Goal: Task Accomplishment & Management: Complete application form

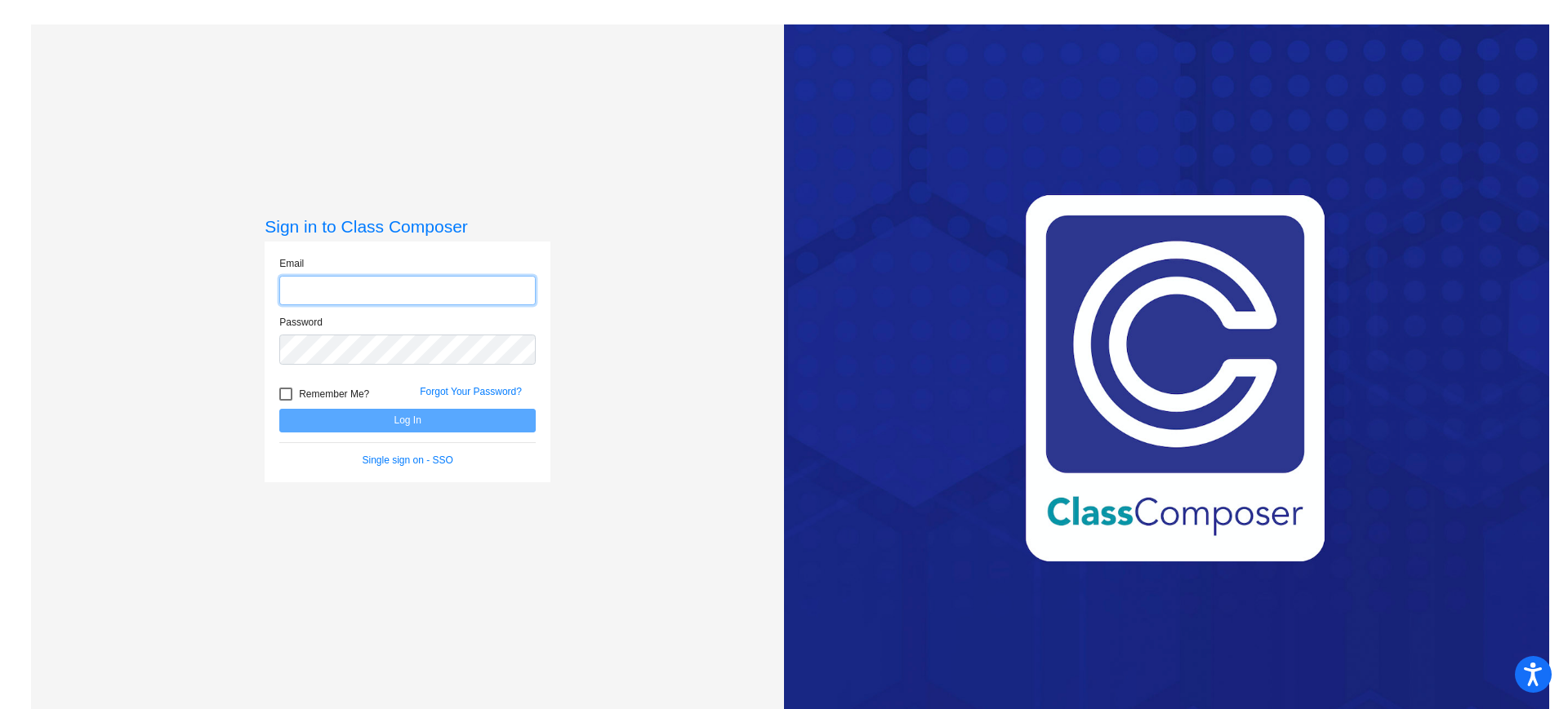
type input "[EMAIL_ADDRESS][DOMAIN_NAME]"
click at [342, 418] on button "Log In" at bounding box center [407, 420] width 256 height 23
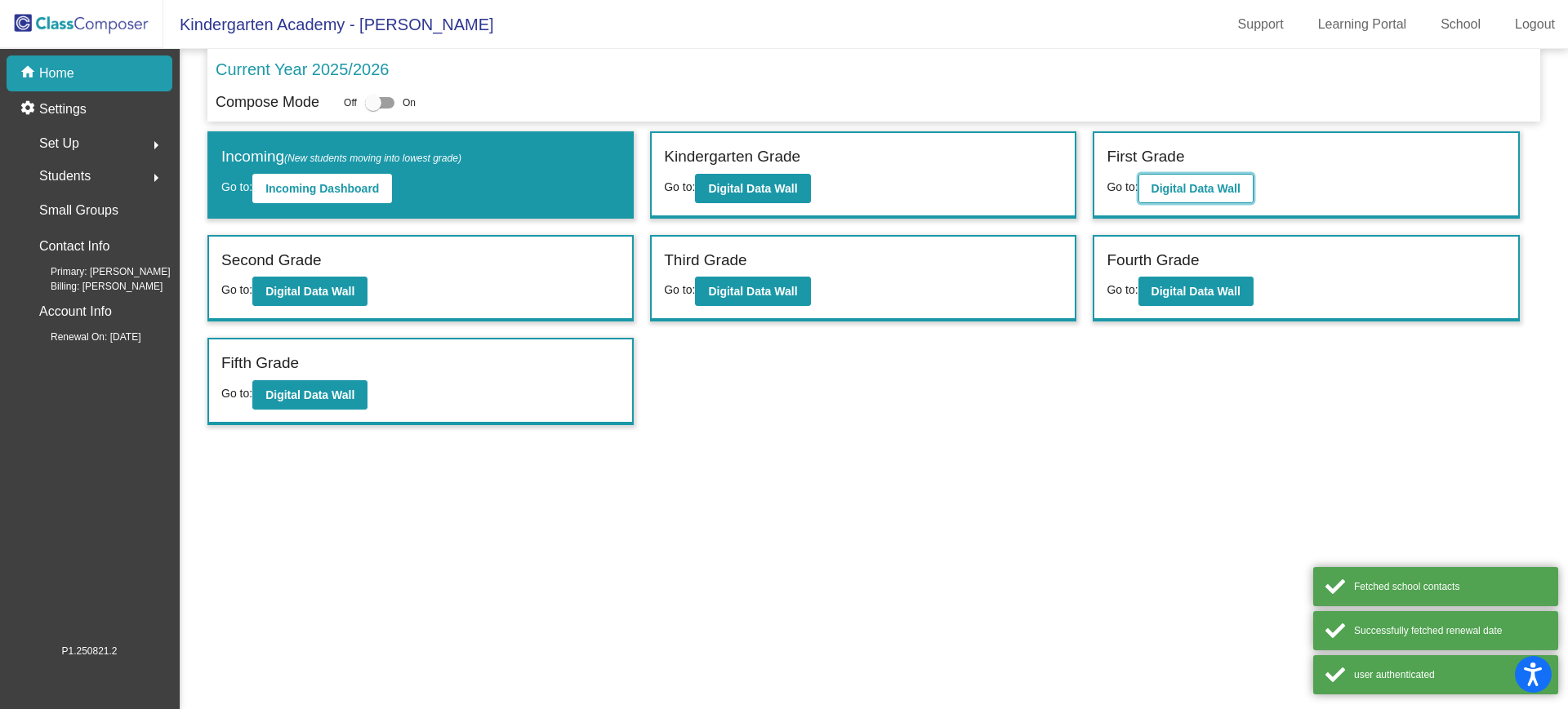
click at [1232, 184] on b "Digital Data Wall" at bounding box center [1195, 188] width 89 height 13
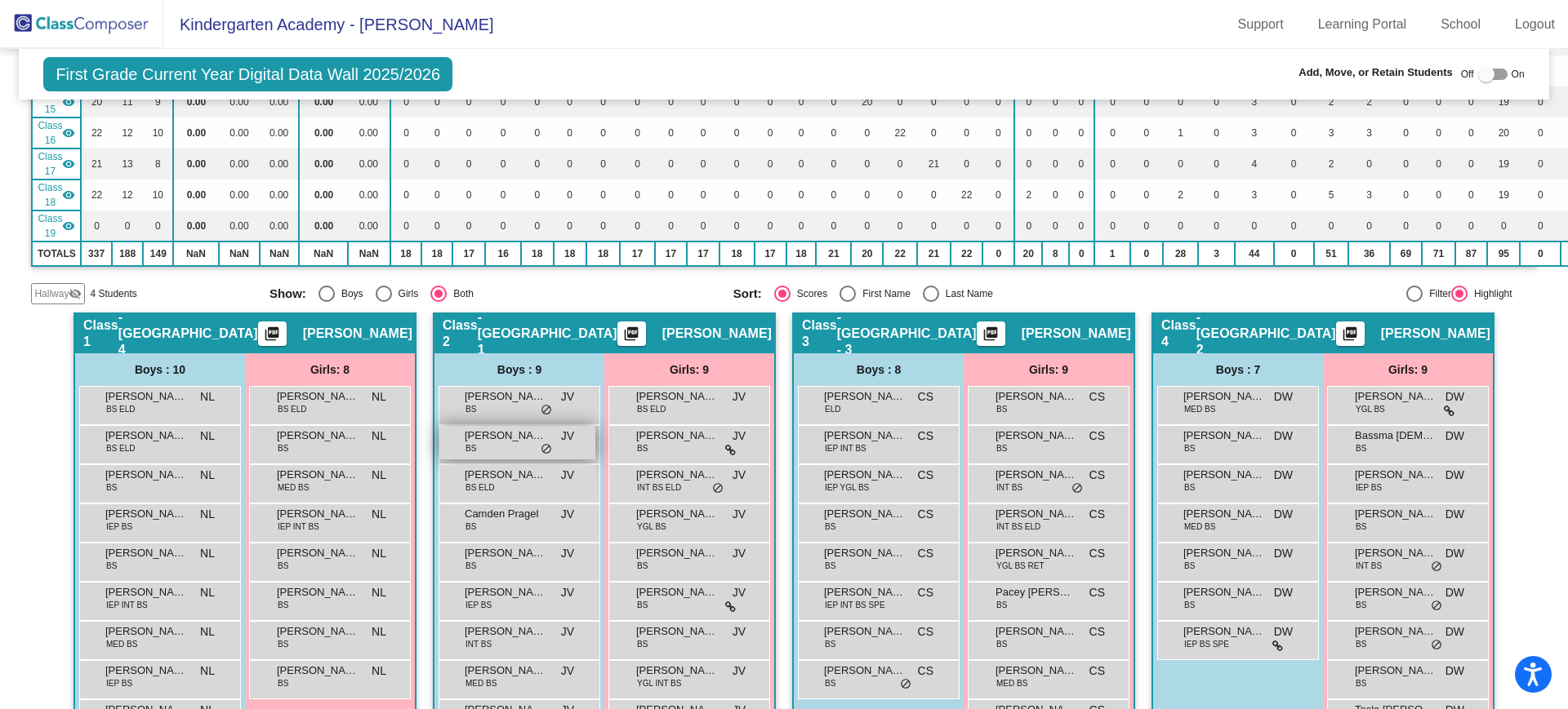
scroll to position [714, 0]
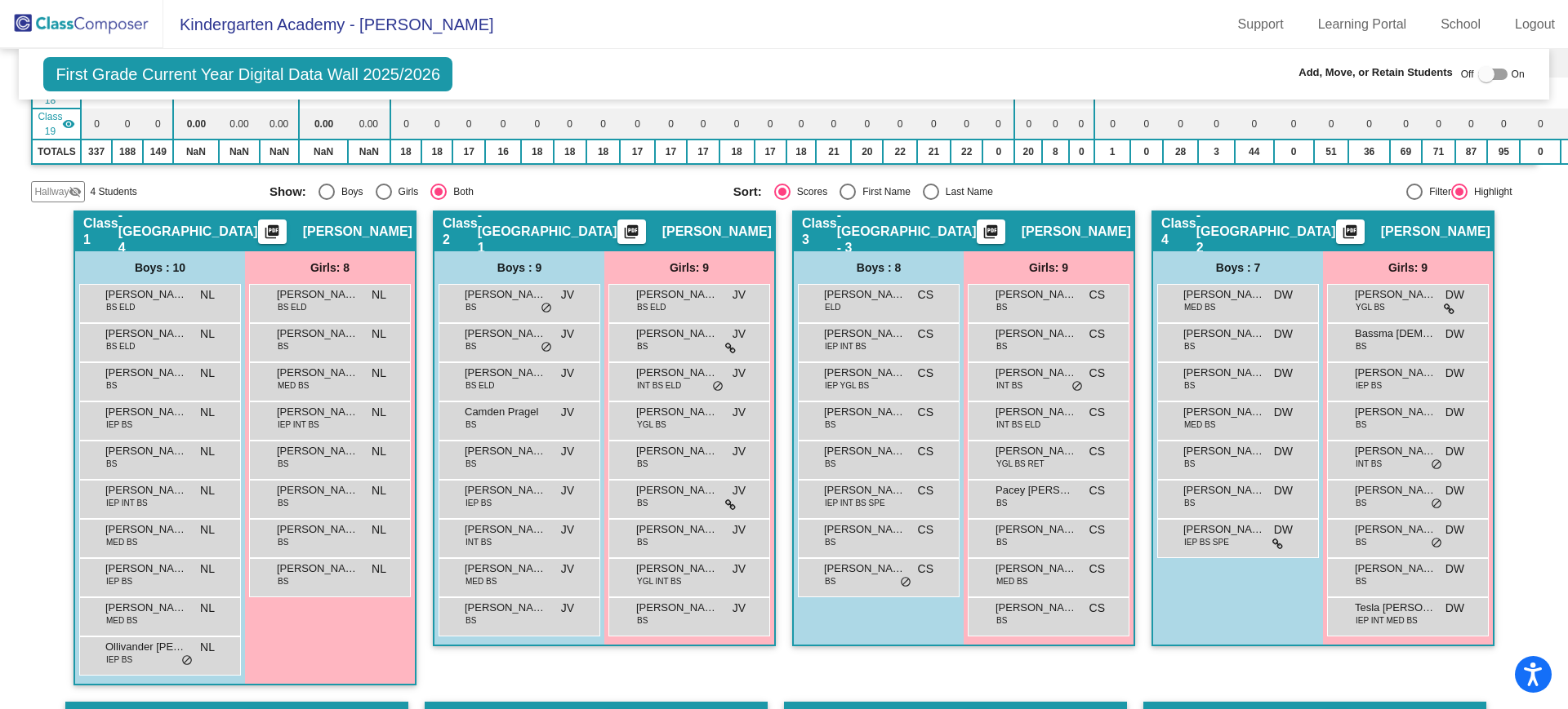
click at [1478, 71] on div at bounding box center [1486, 74] width 16 height 16
checkbox input "true"
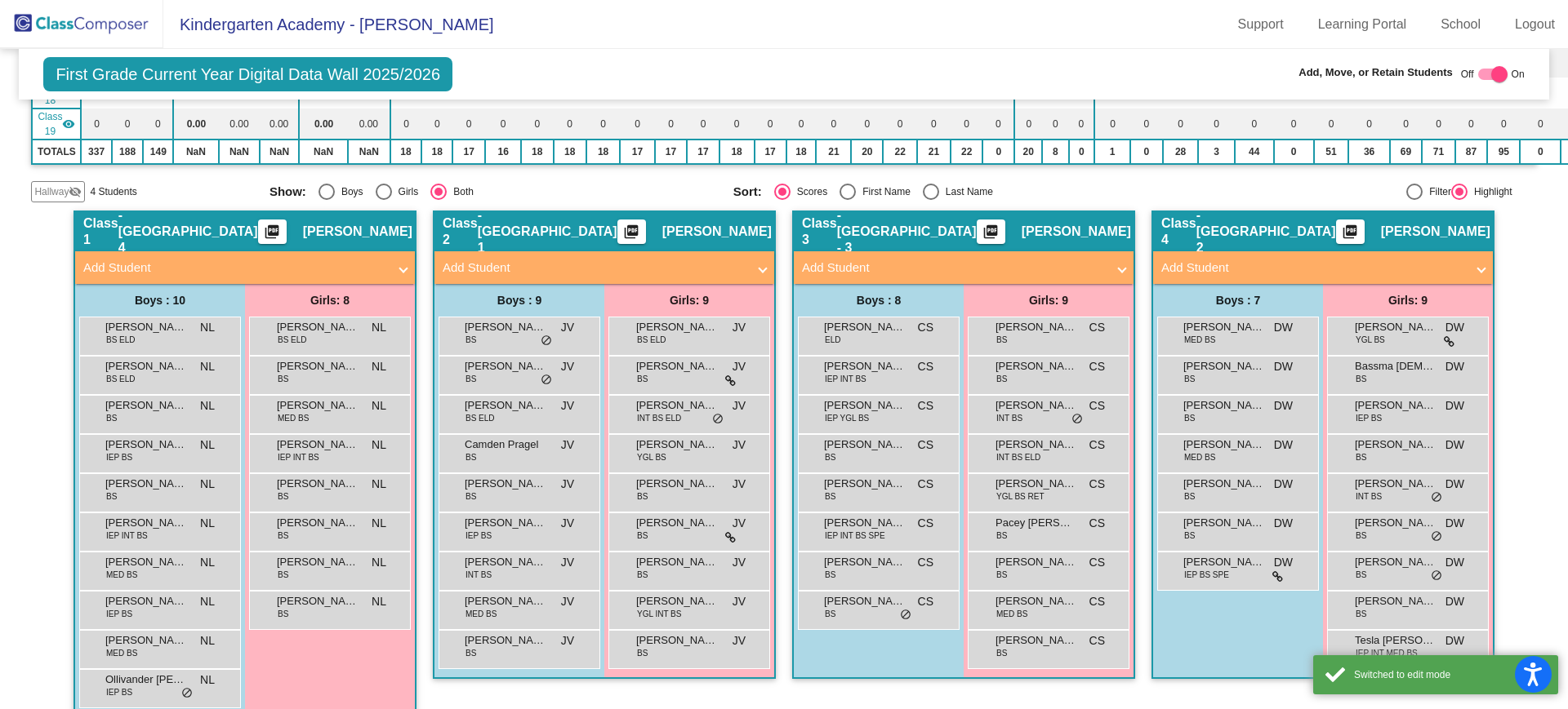
click at [1247, 269] on mat-panel-title "Add Student" at bounding box center [1313, 268] width 304 height 19
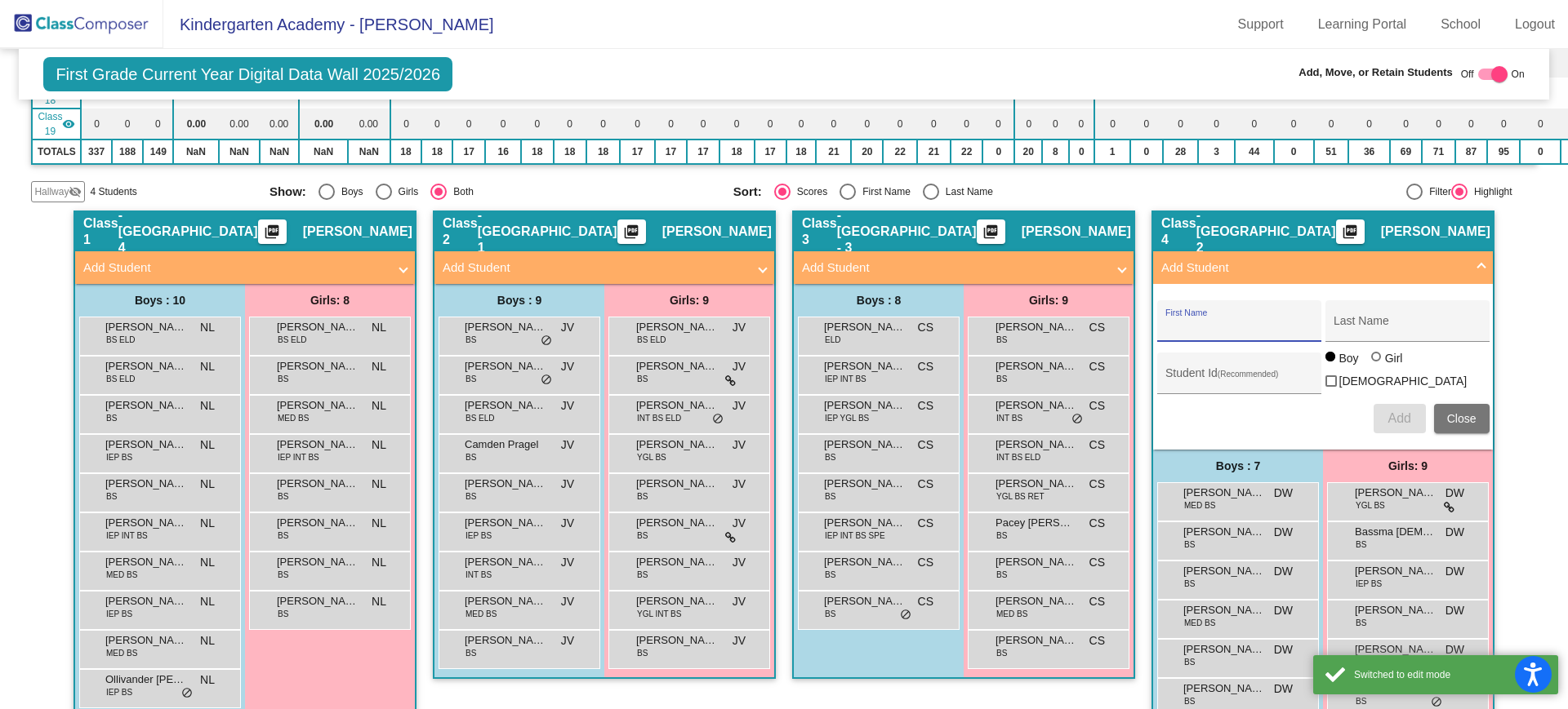
click at [1208, 328] on input "First Name" at bounding box center [1238, 327] width 147 height 13
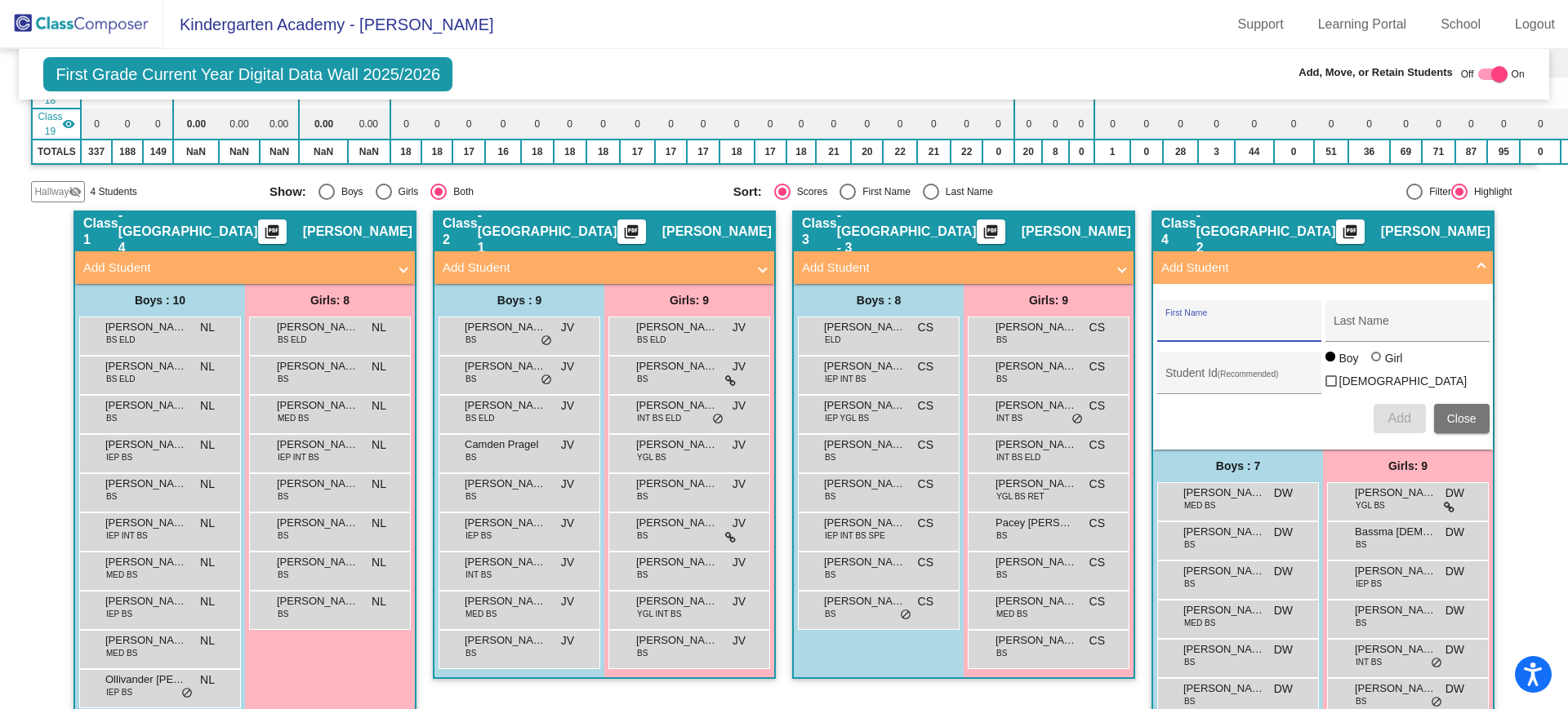
paste input "[PERSON_NAME]"
click at [1226, 325] on input "[PERSON_NAME]" at bounding box center [1238, 327] width 147 height 13
click at [1226, 324] on input "[PERSON_NAME]" at bounding box center [1238, 327] width 147 height 13
type input "Imran"
click at [1363, 316] on div "Last Name" at bounding box center [1407, 326] width 147 height 34
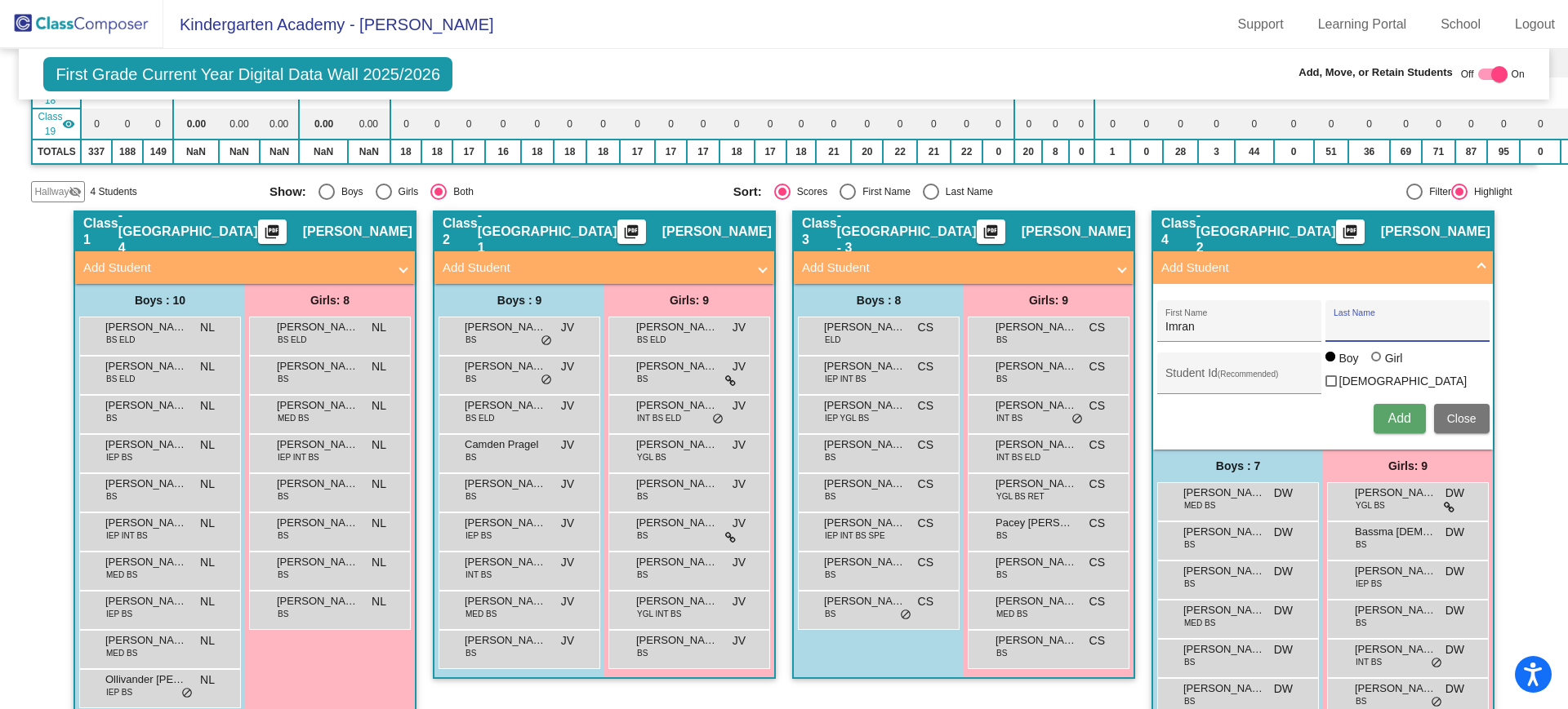
paste input "Moussa"
type input "Moussa"
click at [1200, 377] on input "Student Id (Recommended)" at bounding box center [1238, 379] width 147 height 13
paste input "509555"
type input "509555"
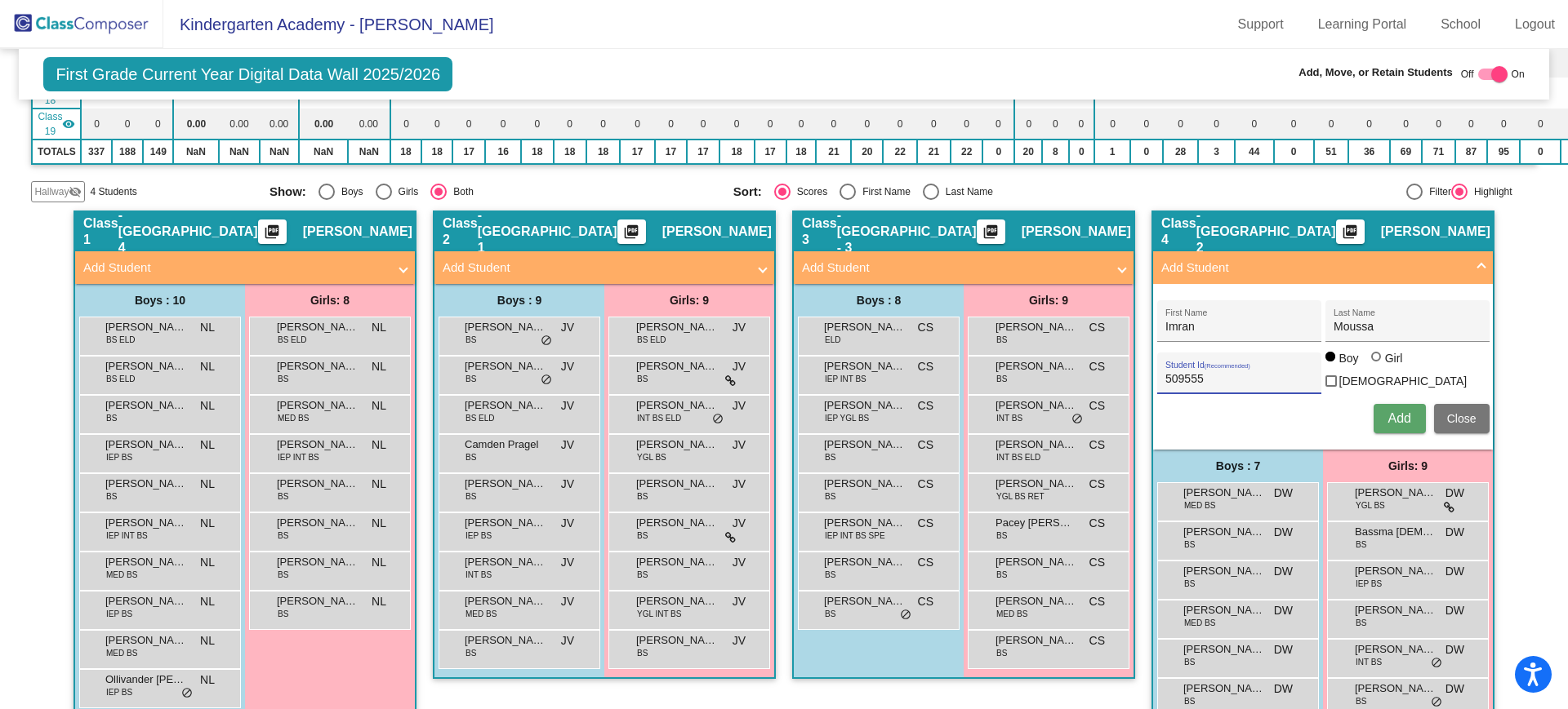
click at [1396, 417] on span "Add" at bounding box center [1399, 418] width 22 height 14
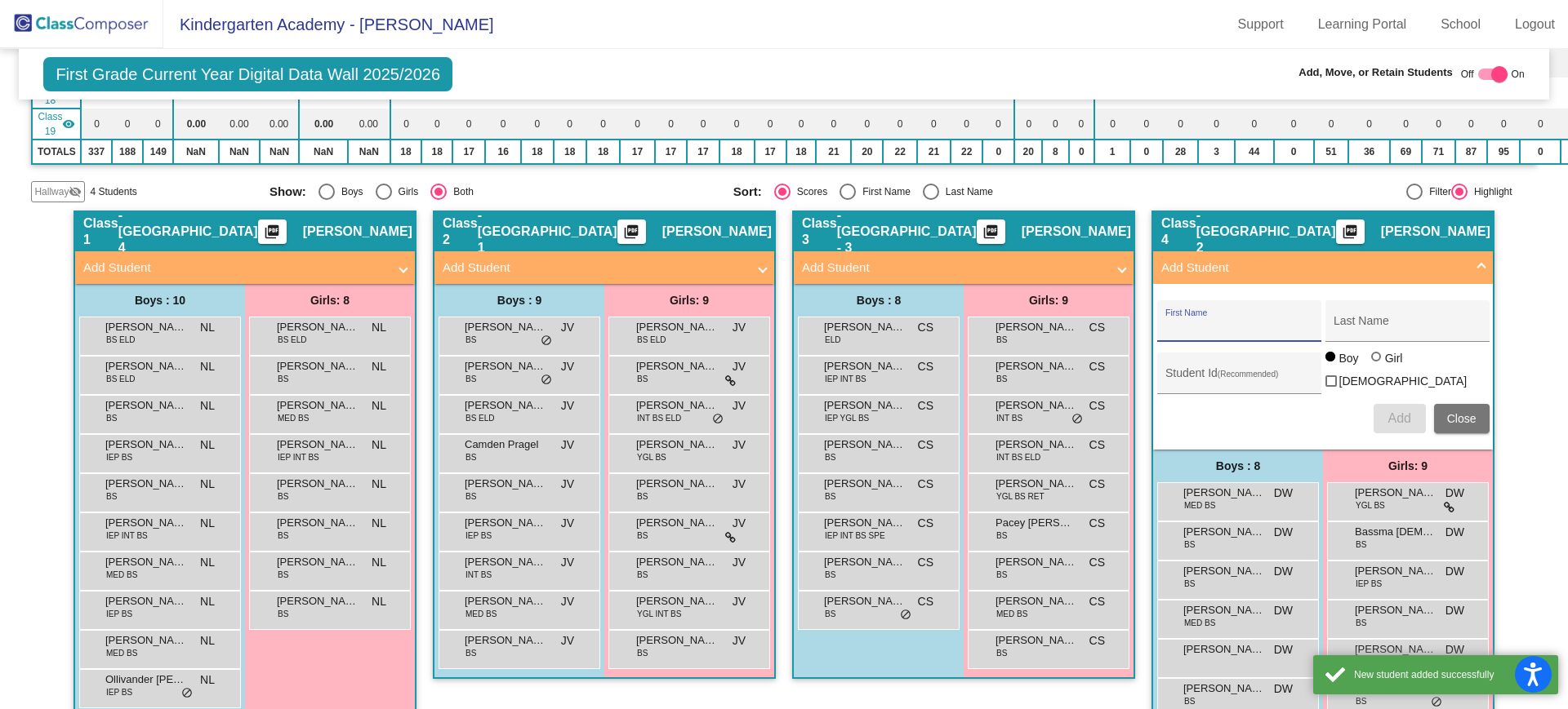
click at [1466, 415] on span "Close" at bounding box center [1462, 418] width 29 height 13
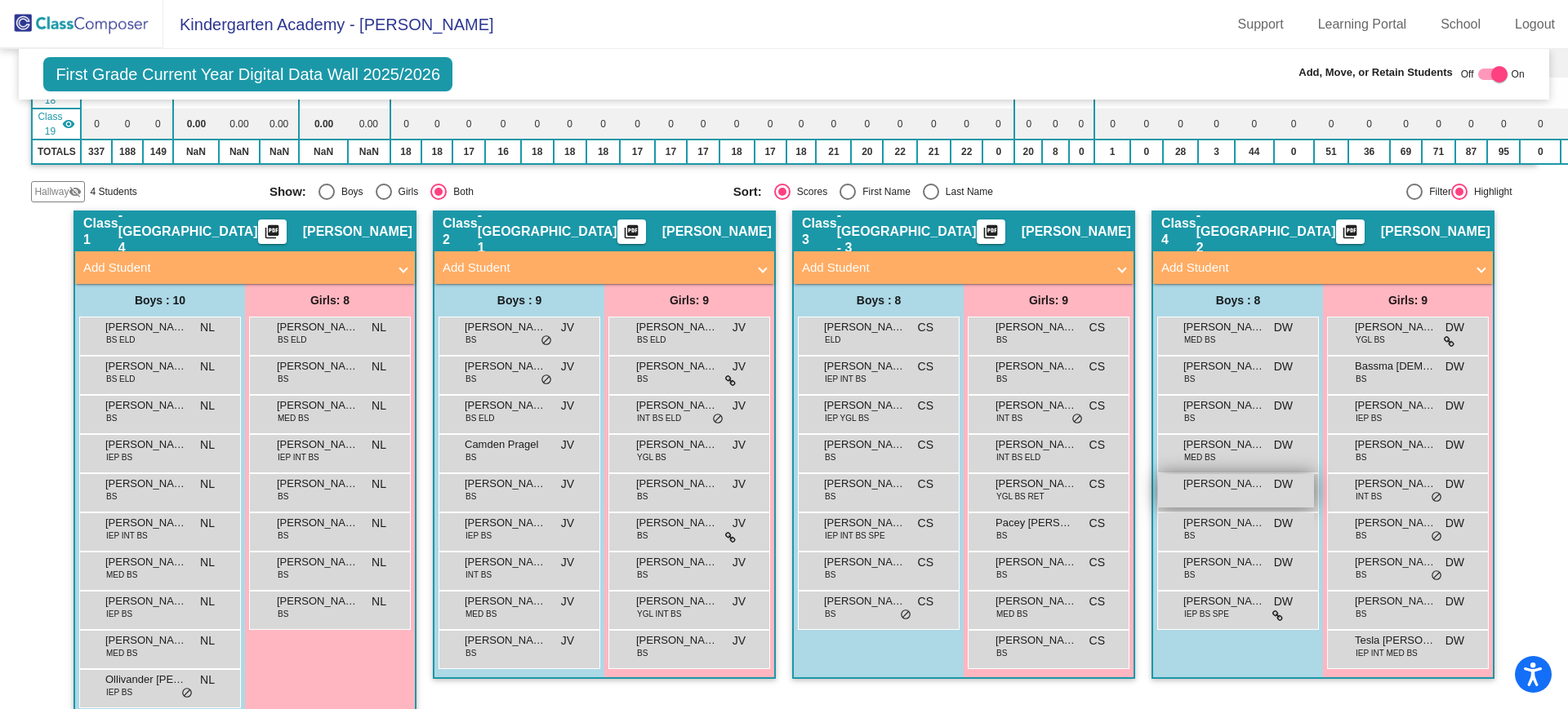
click at [1224, 489] on span "[PERSON_NAME]" at bounding box center [1224, 484] width 82 height 16
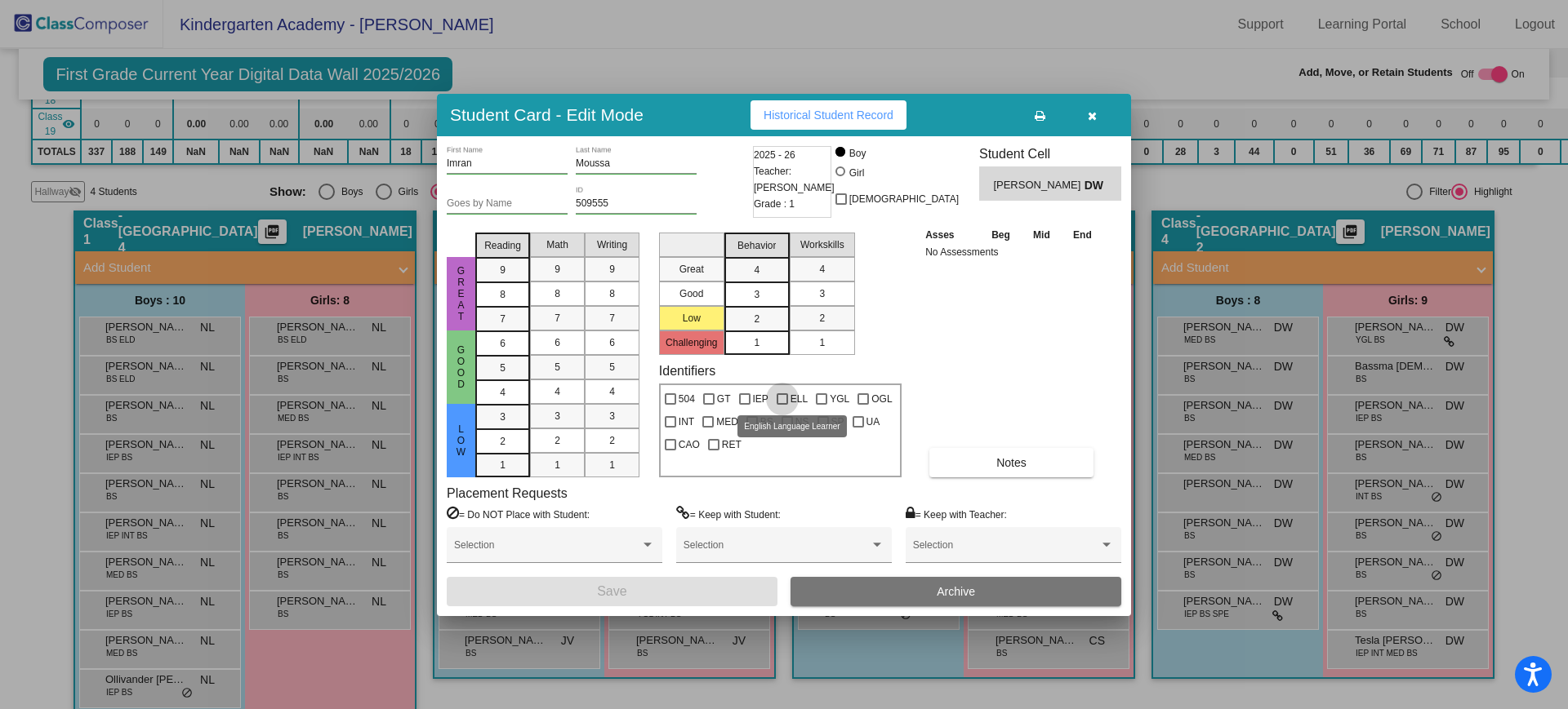
click at [788, 398] on label "ELL" at bounding box center [792, 398] width 31 height 20
click at [783, 405] on input "ELL" at bounding box center [782, 405] width 1 height 1
checkbox input "true"
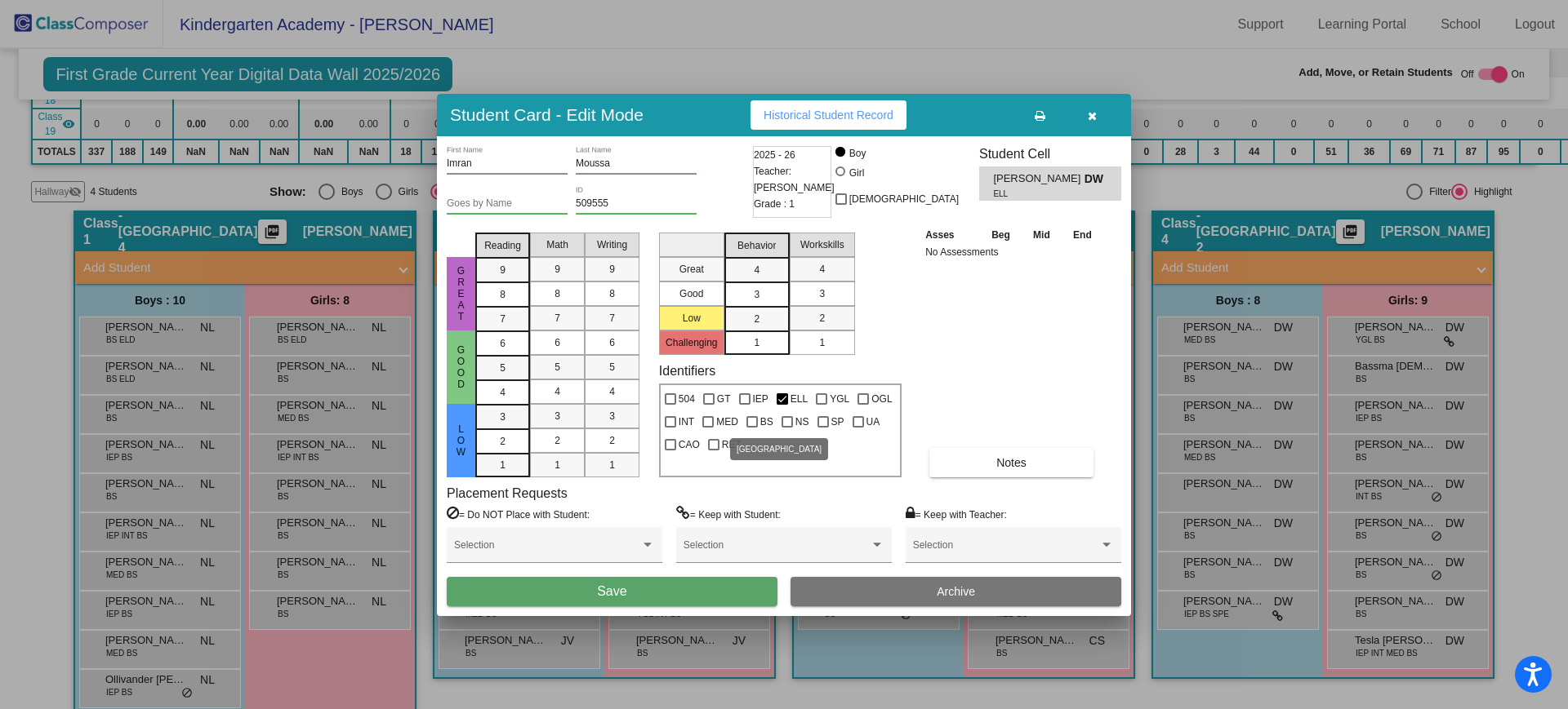
click at [751, 418] on div at bounding box center [752, 422] width 11 height 11
click at [752, 428] on input "BS" at bounding box center [752, 428] width 1 height 1
checkbox input "true"
click at [727, 594] on button "Save" at bounding box center [612, 592] width 331 height 29
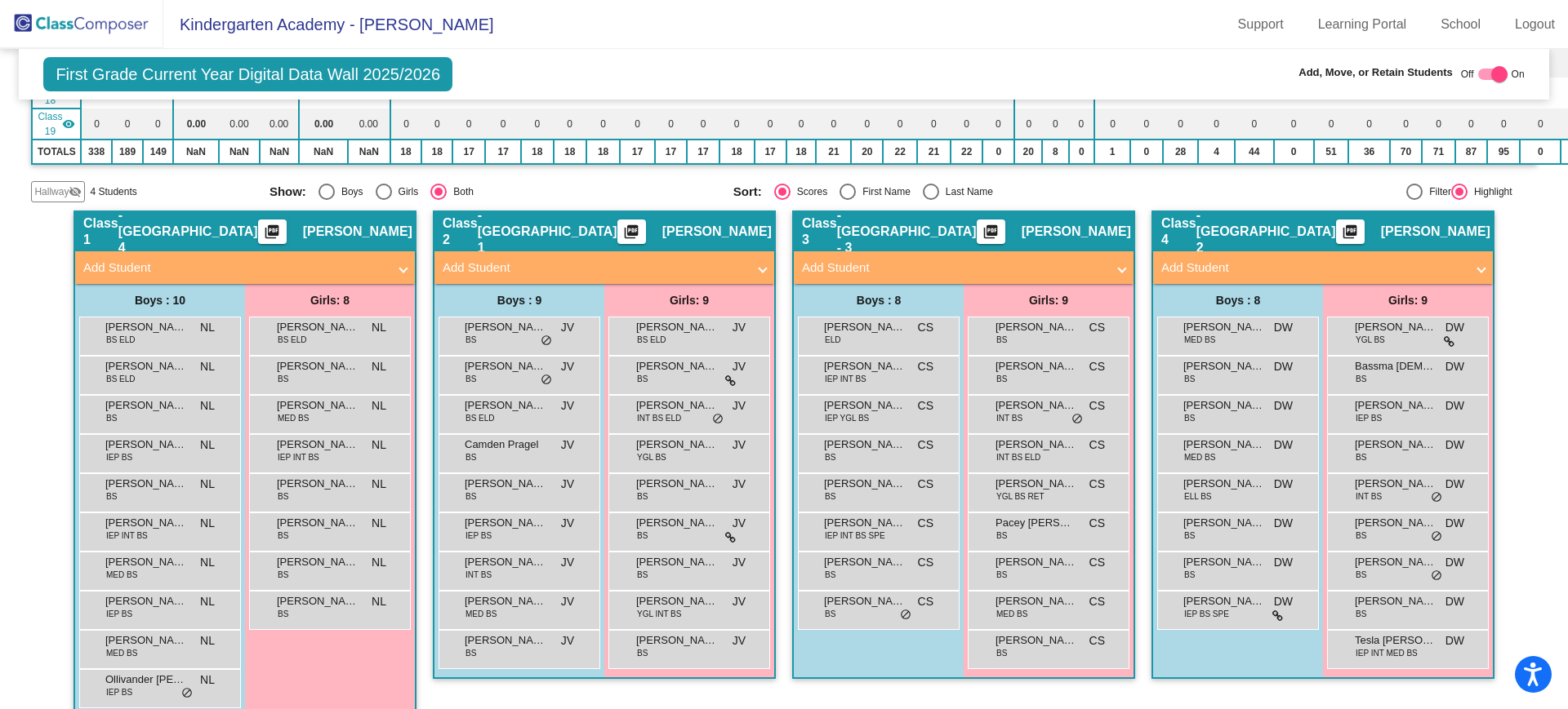
click at [1496, 77] on div at bounding box center [1499, 74] width 16 height 16
checkbox input "false"
